Goal: Transaction & Acquisition: Purchase product/service

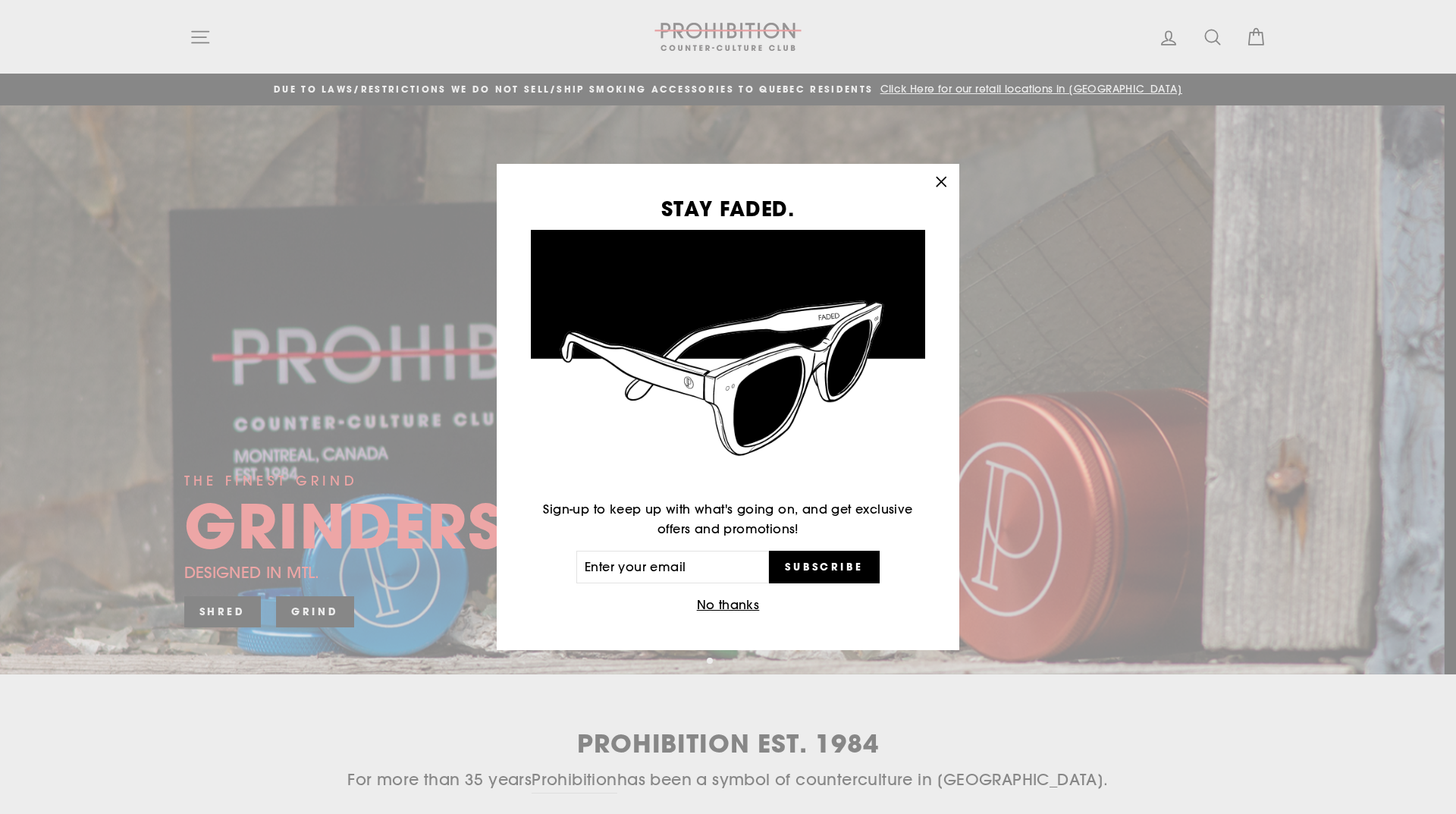
click at [936, 182] on icon "button" at bounding box center [941, 182] width 21 height 21
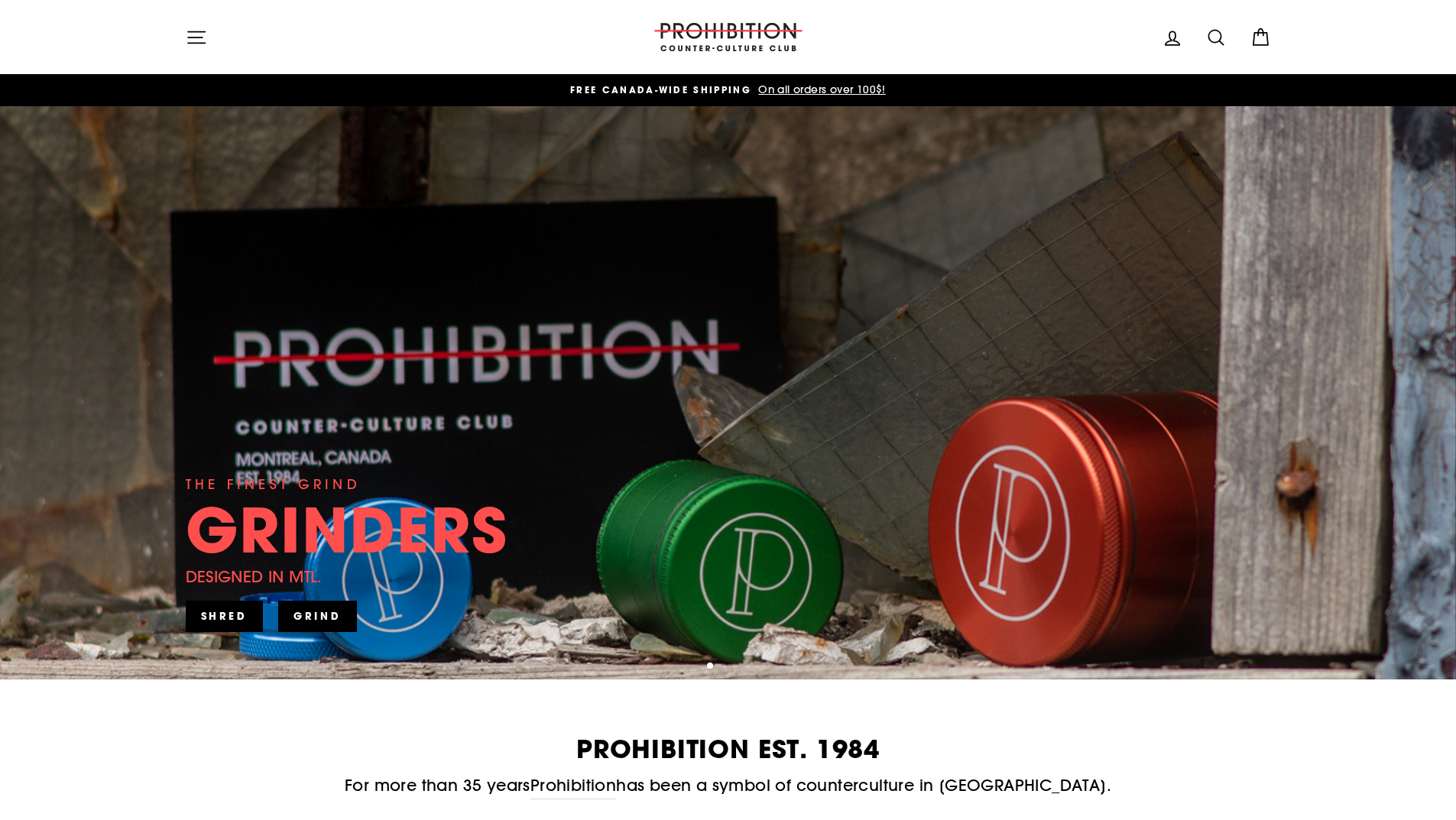
click at [189, 36] on icon "button" at bounding box center [197, 37] width 21 height 21
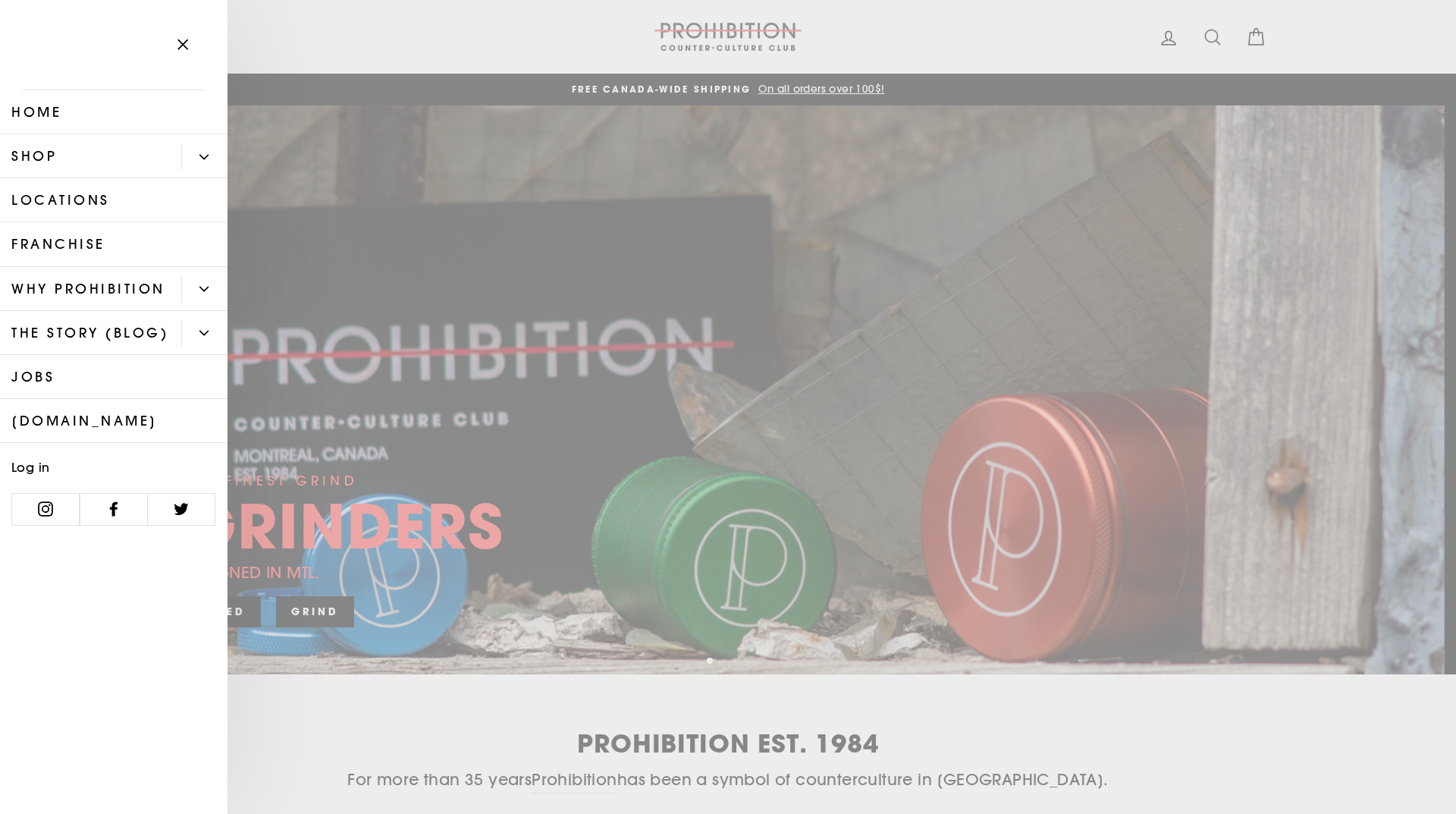
click at [170, 154] on link "Shop" at bounding box center [90, 156] width 181 height 44
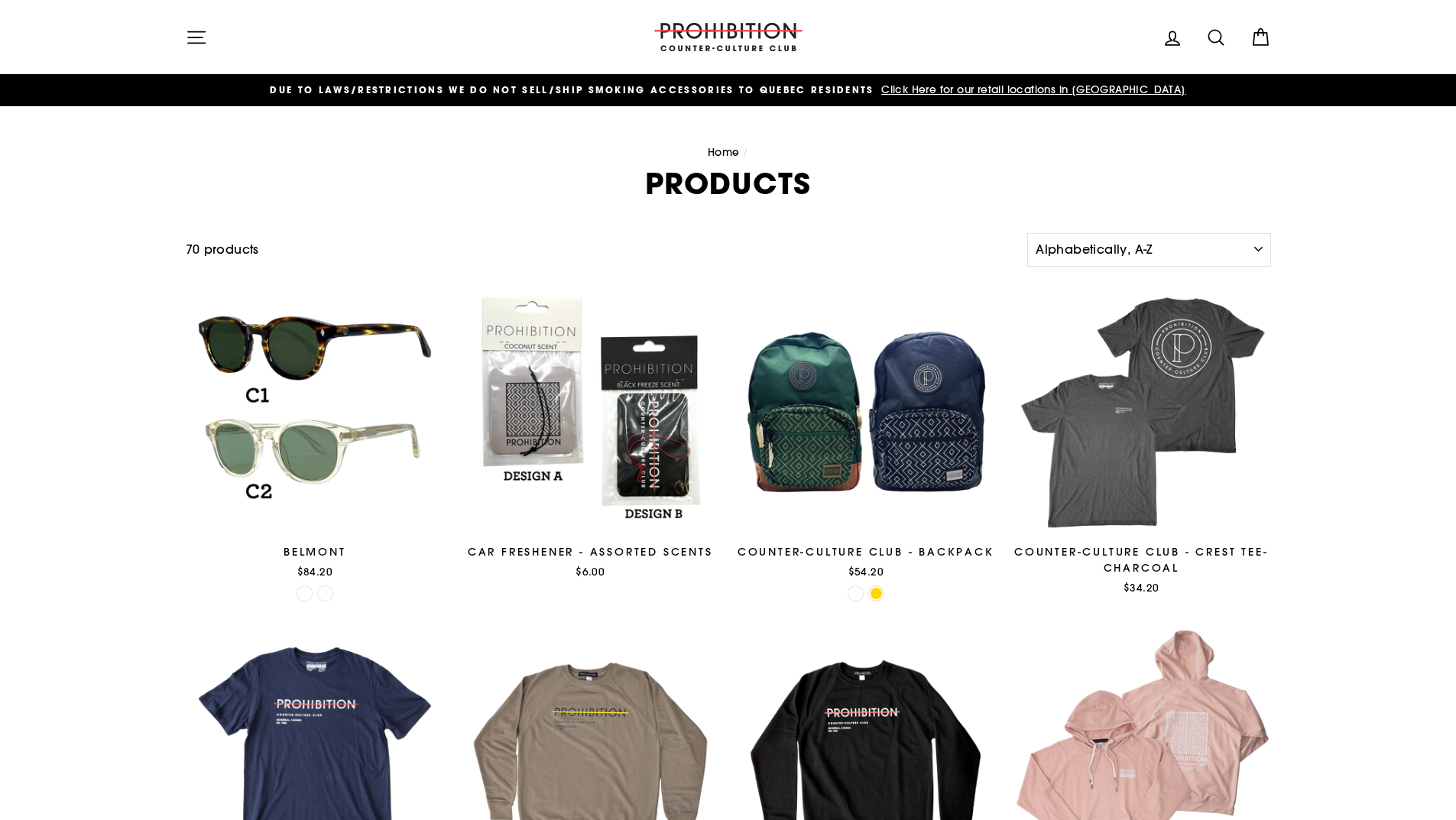
click at [199, 41] on icon "button" at bounding box center [197, 37] width 21 height 21
